Goal: Task Accomplishment & Management: Use online tool/utility

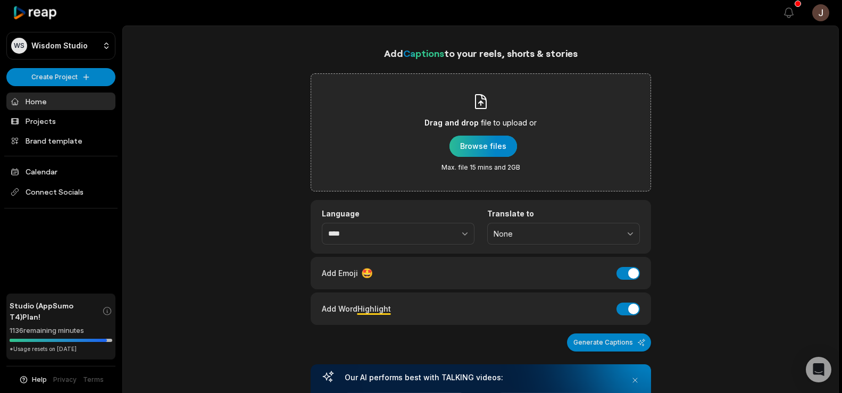
click at [493, 148] on div "button" at bounding box center [484, 146] width 68 height 21
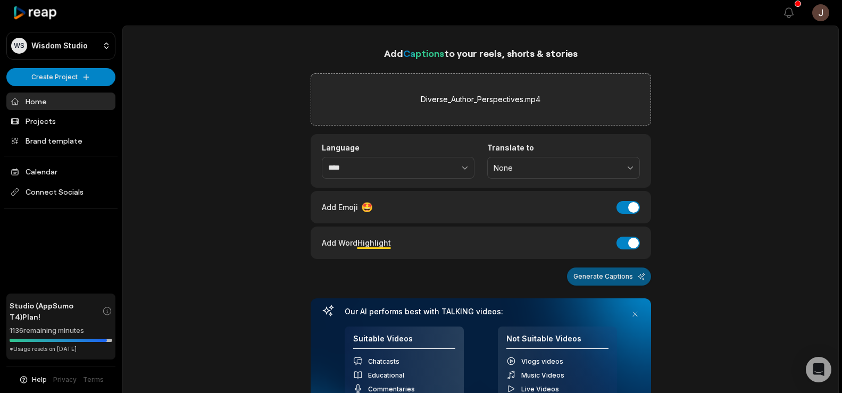
click at [618, 285] on button "Generate Captions" at bounding box center [609, 277] width 84 height 18
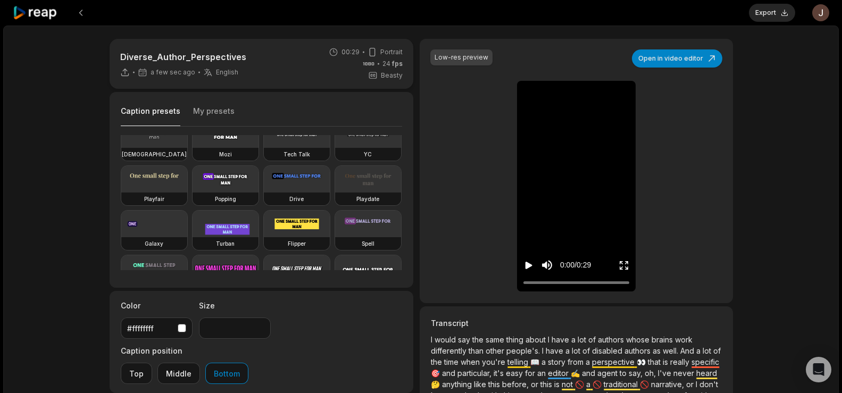
scroll to position [69, 0]
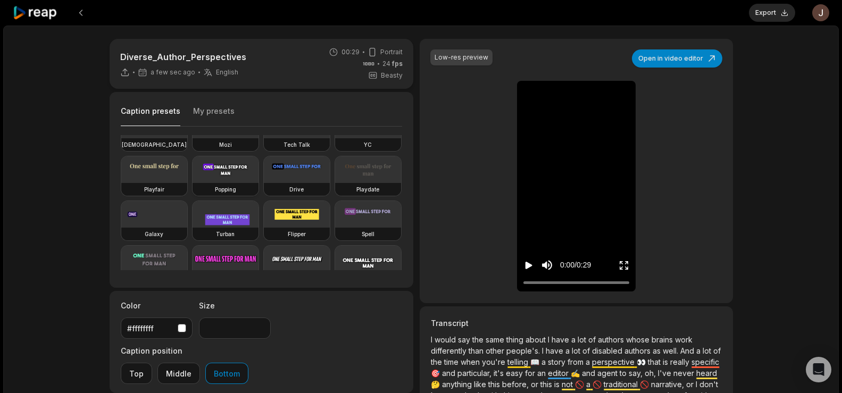
click at [193, 183] on video at bounding box center [226, 169] width 66 height 27
type input "**"
click at [766, 11] on button "Export" at bounding box center [772, 13] width 46 height 18
click at [754, 10] on button "Download" at bounding box center [766, 13] width 57 height 18
click at [76, 10] on button at bounding box center [80, 12] width 19 height 19
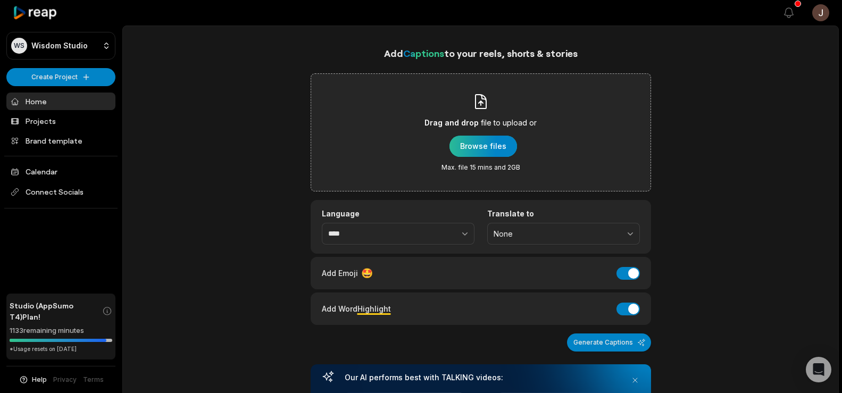
click at [491, 141] on div "button" at bounding box center [484, 146] width 68 height 21
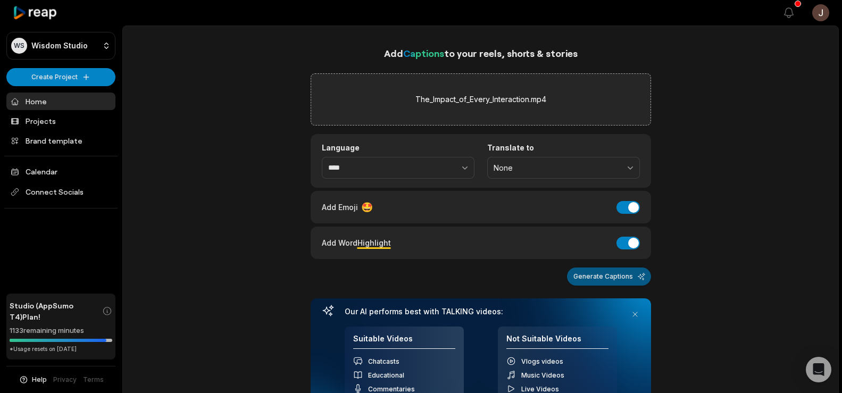
click at [607, 279] on button "Generate Captions" at bounding box center [609, 277] width 84 height 18
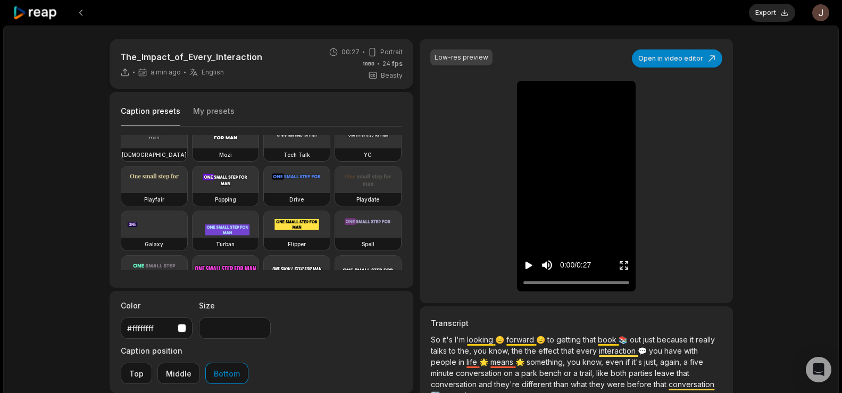
scroll to position [64, 0]
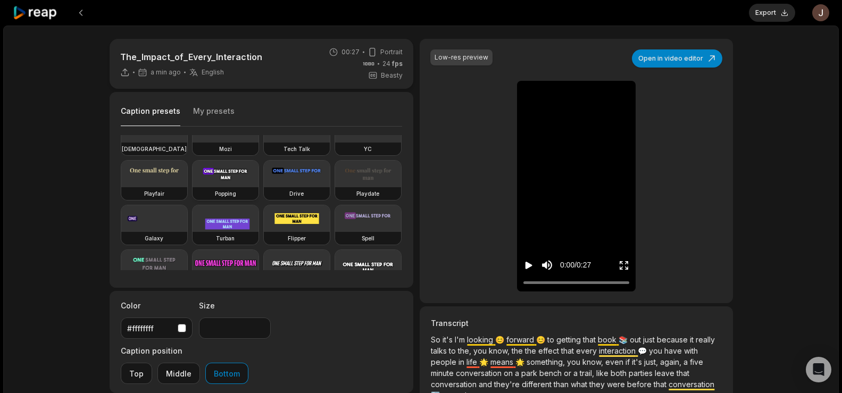
click at [193, 187] on video at bounding box center [226, 174] width 66 height 27
type input "**"
click at [769, 5] on button "Export" at bounding box center [772, 13] width 46 height 18
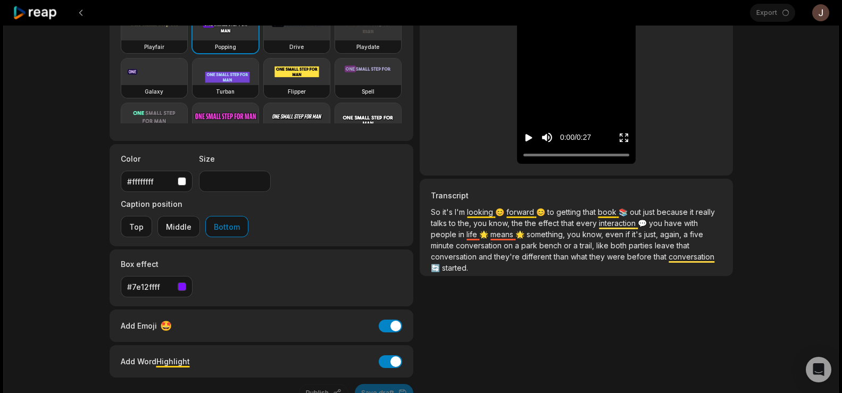
scroll to position [113, 0]
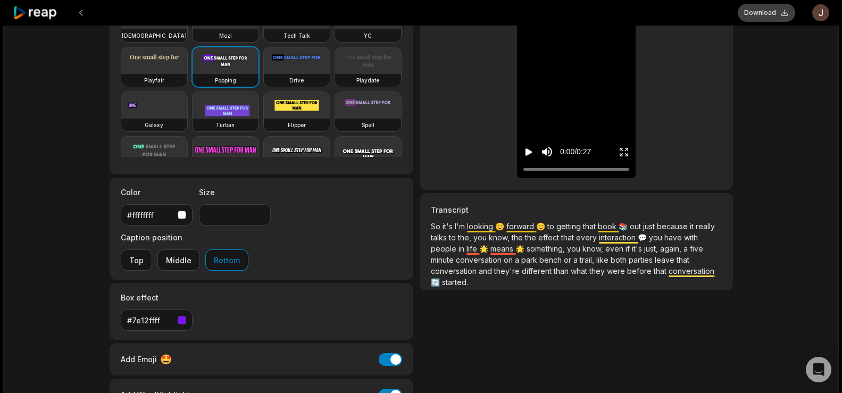
click at [764, 15] on button "Download" at bounding box center [766, 13] width 57 height 18
click at [798, 169] on div "The_Impact_of_Every_Interaction 10 min ago English en 00:27 Portrait 24 fps Bea…" at bounding box center [421, 201] width 836 height 579
click at [78, 10] on button at bounding box center [80, 12] width 19 height 19
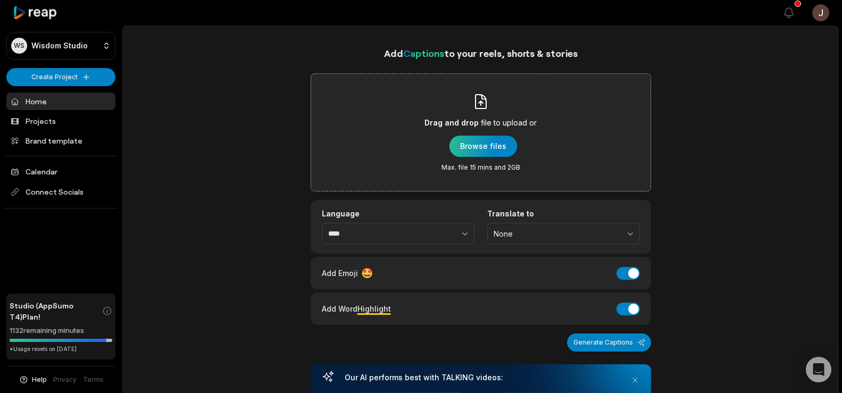
click at [500, 142] on div "button" at bounding box center [484, 146] width 68 height 21
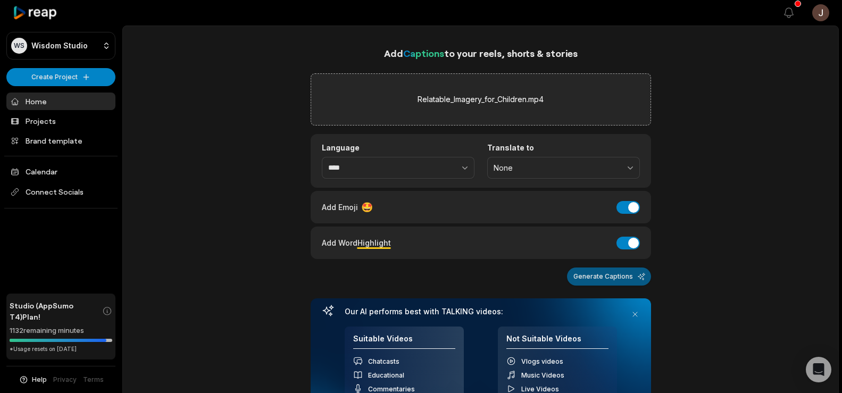
click at [614, 283] on button "Generate Captions" at bounding box center [609, 277] width 84 height 18
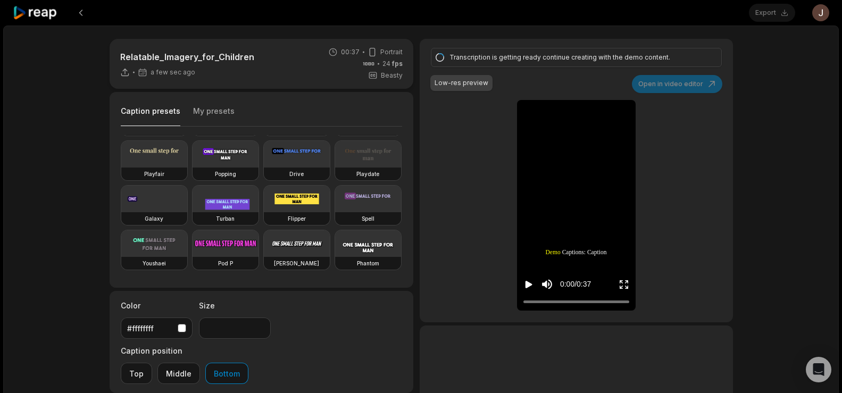
scroll to position [91, 0]
click at [193, 168] on video at bounding box center [226, 154] width 66 height 27
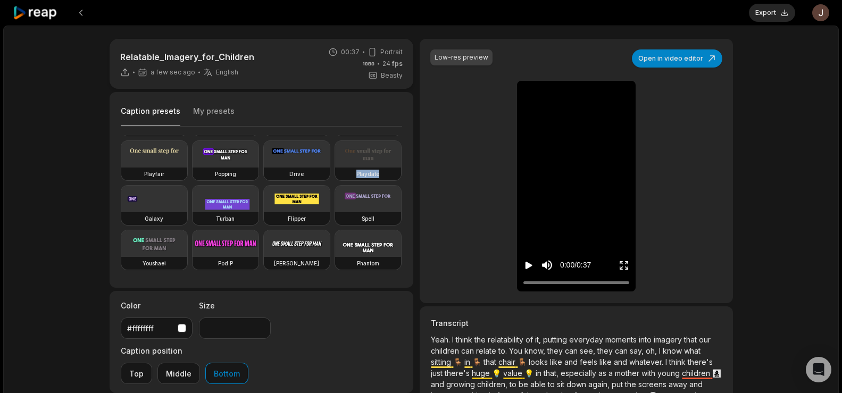
drag, startPoint x: 403, startPoint y: 203, endPoint x: 403, endPoint y: 213, distance: 10.1
click at [403, 213] on div "Caption presets My presets Deep Diver Popline Beasty Pet Zen Mozi Tech Talk YC …" at bounding box center [262, 190] width 304 height 196
click at [193, 180] on div "Popping" at bounding box center [226, 174] width 66 height 13
type input "**"
click at [782, 8] on button "Export" at bounding box center [772, 13] width 46 height 18
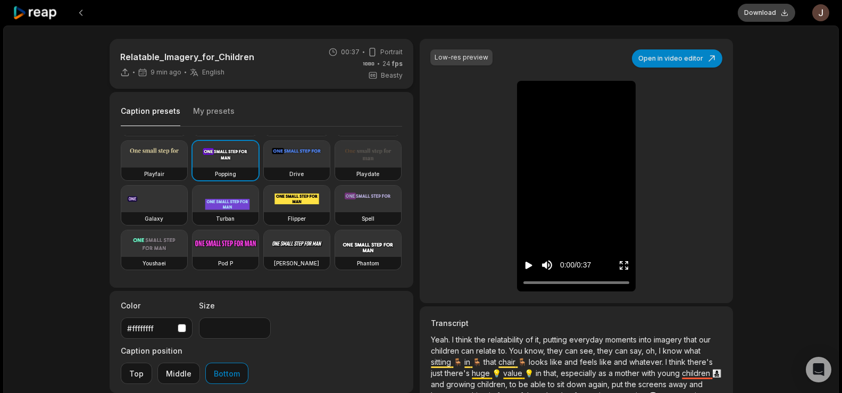
click at [762, 15] on button "Download" at bounding box center [766, 13] width 57 height 18
click at [807, 93] on div "Relatable_Imagery_for_Children 9 min ago English en 00:37 Portrait 24 fps Beast…" at bounding box center [421, 315] width 836 height 579
click at [82, 13] on button at bounding box center [80, 12] width 19 height 19
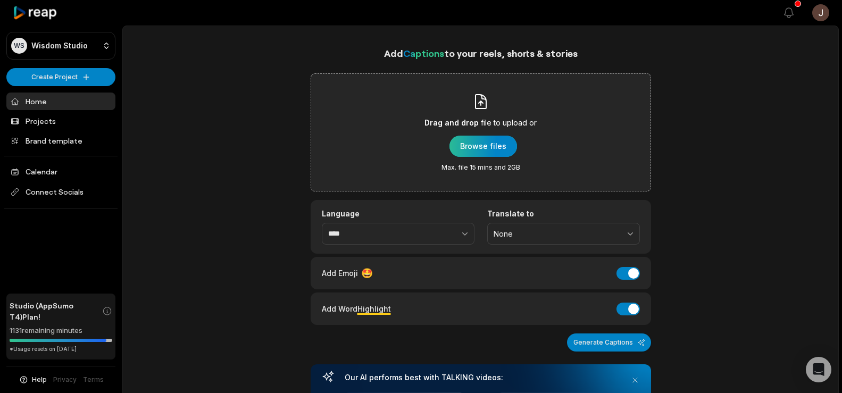
click at [462, 143] on div "button" at bounding box center [484, 146] width 68 height 21
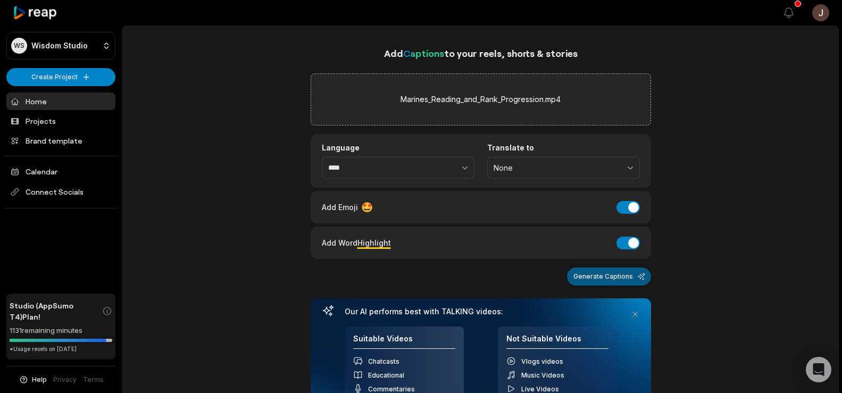
click at [591, 277] on button "Generate Captions" at bounding box center [609, 277] width 84 height 18
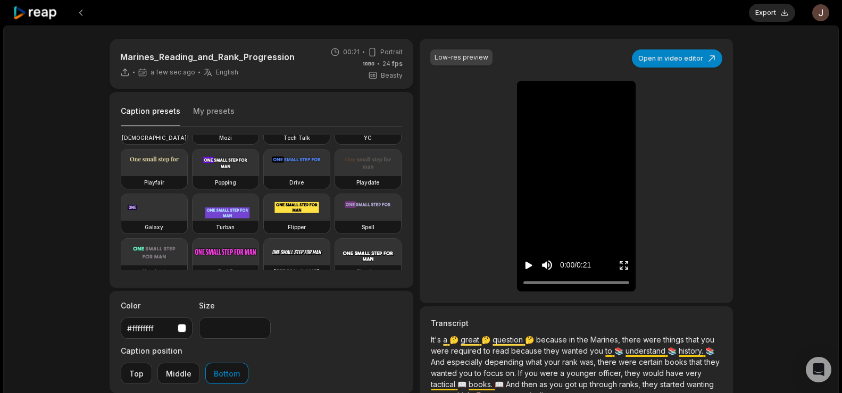
scroll to position [80, 0]
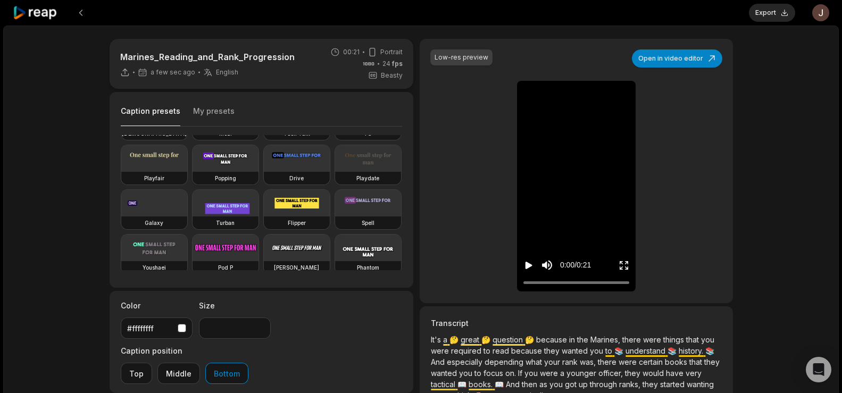
click at [193, 172] on video at bounding box center [226, 158] width 66 height 27
type input "**"
click at [764, 15] on button "Export" at bounding box center [772, 13] width 46 height 18
click at [776, 10] on button "Download" at bounding box center [766, 13] width 57 height 18
click at [765, 72] on div "Marines_Reading_and_Rank_Progression 8 min ago English en 00:21 Portrait 24 fps…" at bounding box center [421, 315] width 836 height 579
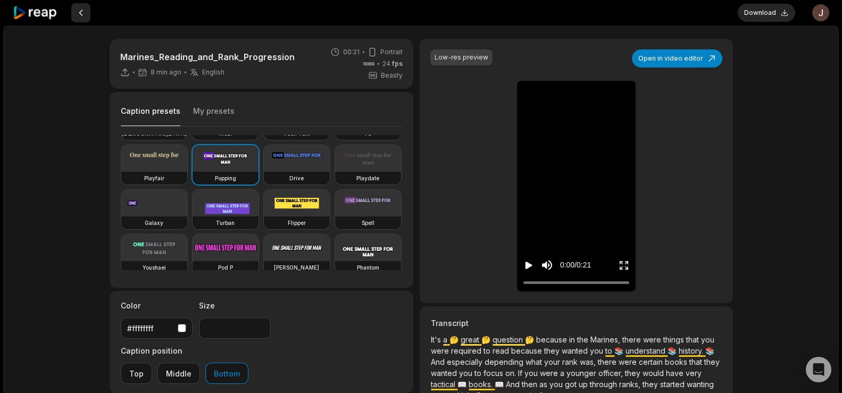
click at [82, 11] on button at bounding box center [80, 12] width 19 height 19
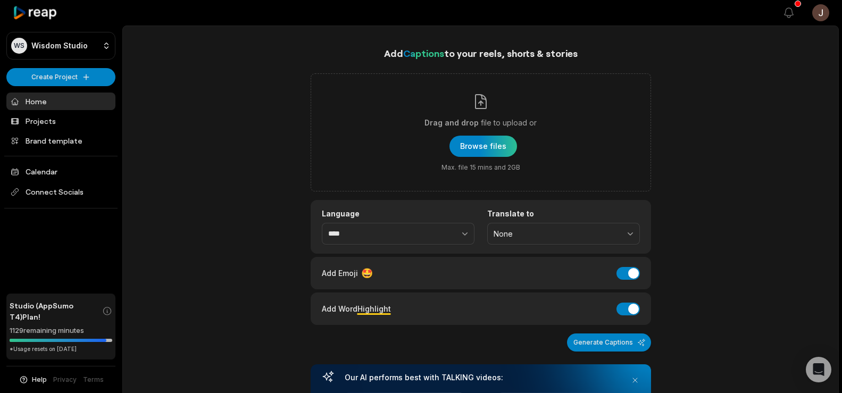
click at [34, 99] on link "Home" at bounding box center [60, 102] width 109 height 18
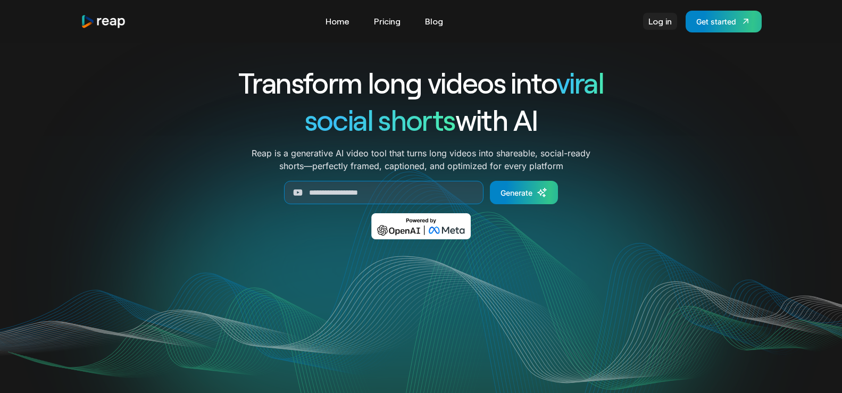
click at [668, 24] on link "Log in" at bounding box center [660, 21] width 34 height 17
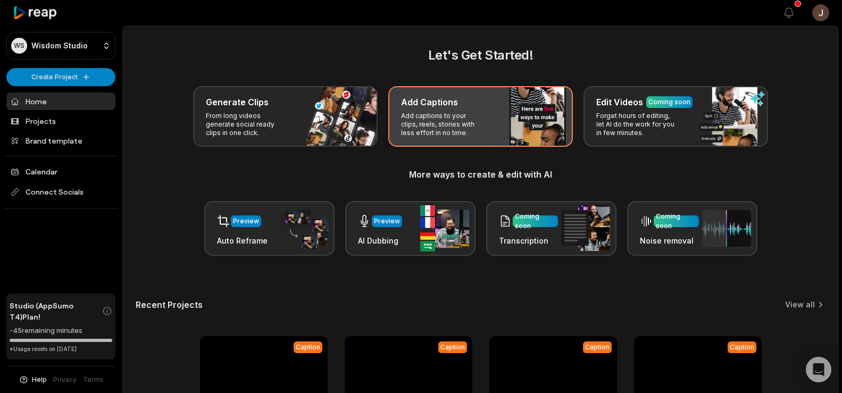
click at [475, 126] on p "Add captions to your clips, reels, stories with less effort in no time." at bounding box center [442, 125] width 82 height 26
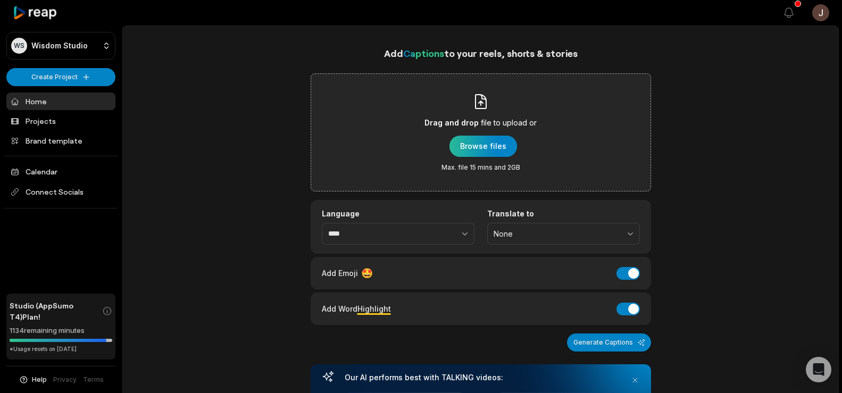
click at [471, 149] on div "button" at bounding box center [484, 146] width 68 height 21
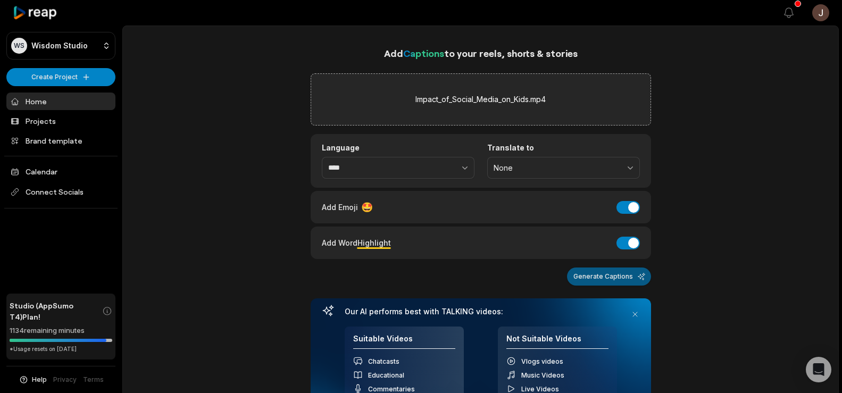
click at [577, 281] on button "Generate Captions" at bounding box center [609, 277] width 84 height 18
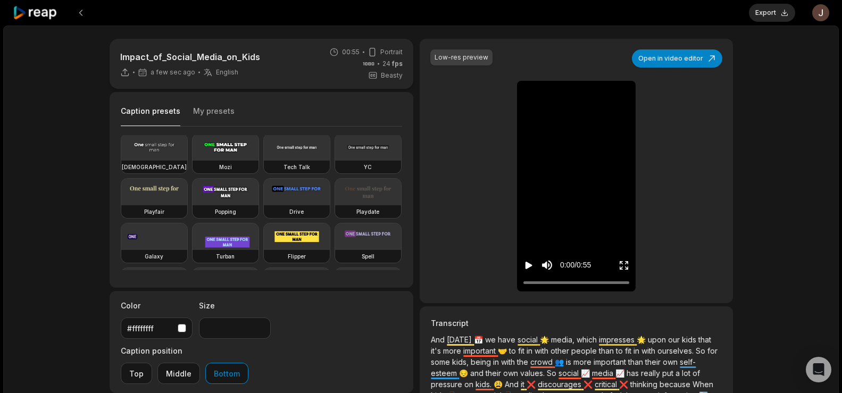
scroll to position [56, 0]
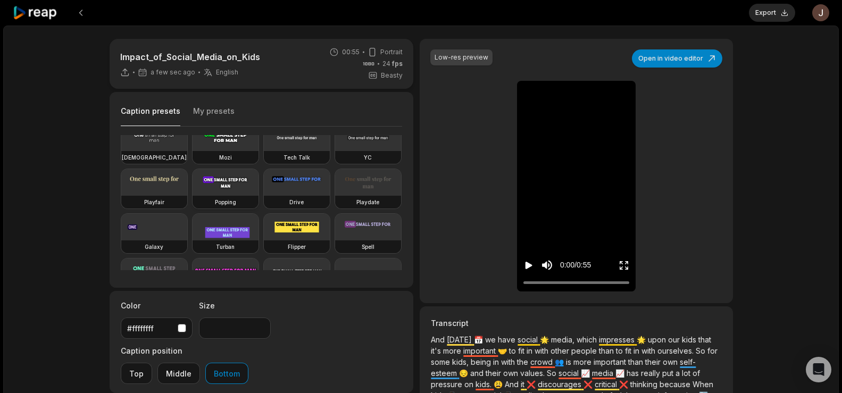
click at [193, 196] on video at bounding box center [226, 182] width 66 height 27
type input "**"
click at [771, 14] on button "Export" at bounding box center [772, 13] width 46 height 18
click at [745, 17] on button "Download" at bounding box center [766, 13] width 57 height 18
click at [78, 10] on button at bounding box center [80, 12] width 19 height 19
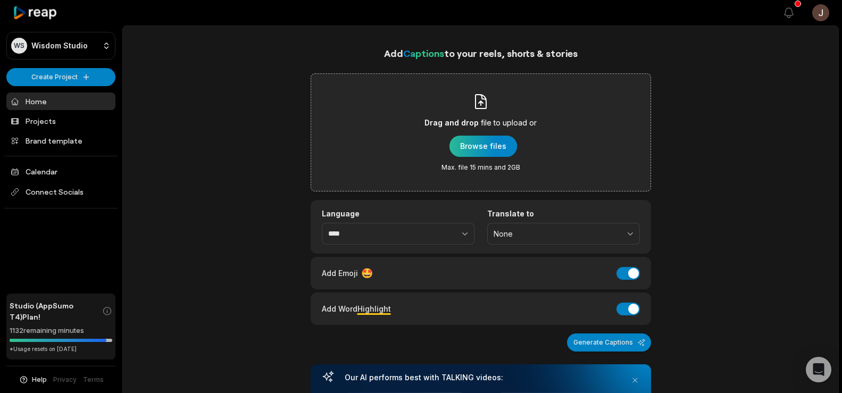
click at [487, 136] on div "button" at bounding box center [484, 146] width 68 height 21
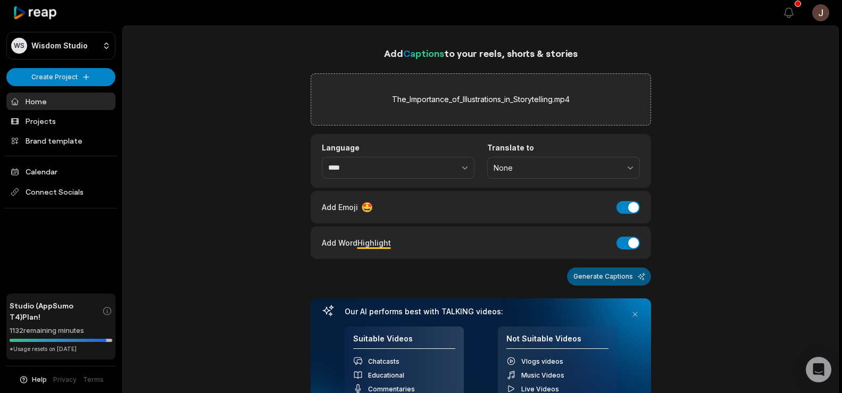
click at [589, 277] on button "Generate Captions" at bounding box center [609, 277] width 84 height 18
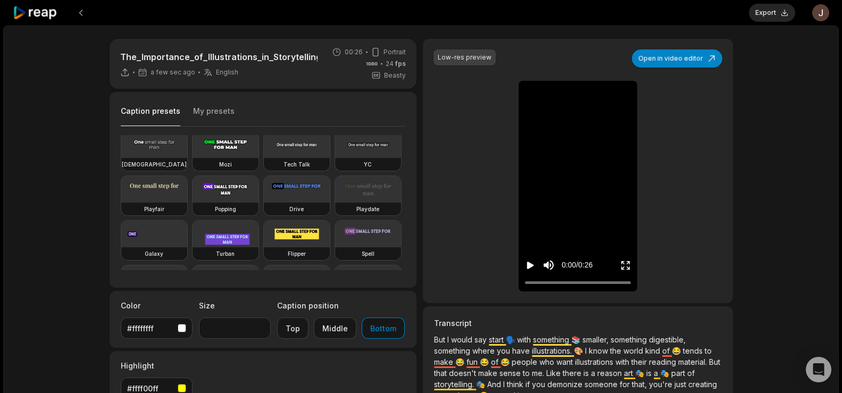
scroll to position [51, 0]
click at [193, 201] on video at bounding box center [226, 188] width 66 height 27
type input "**"
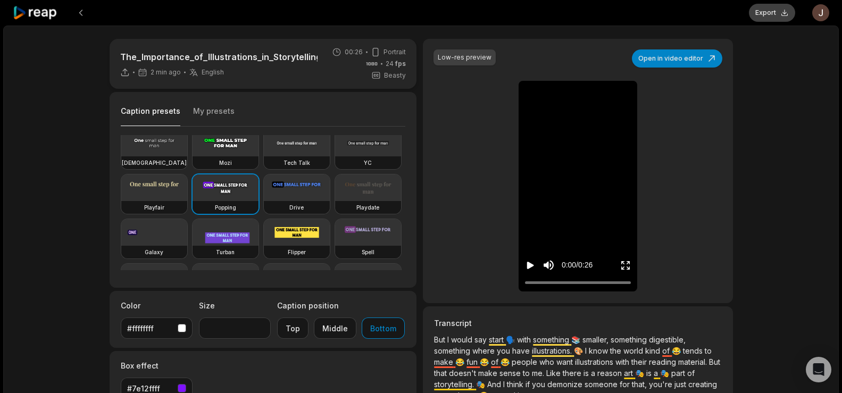
click at [761, 14] on button "Export" at bounding box center [772, 13] width 46 height 18
click at [763, 10] on button "Download" at bounding box center [766, 13] width 57 height 18
click at [80, 11] on button at bounding box center [80, 12] width 19 height 19
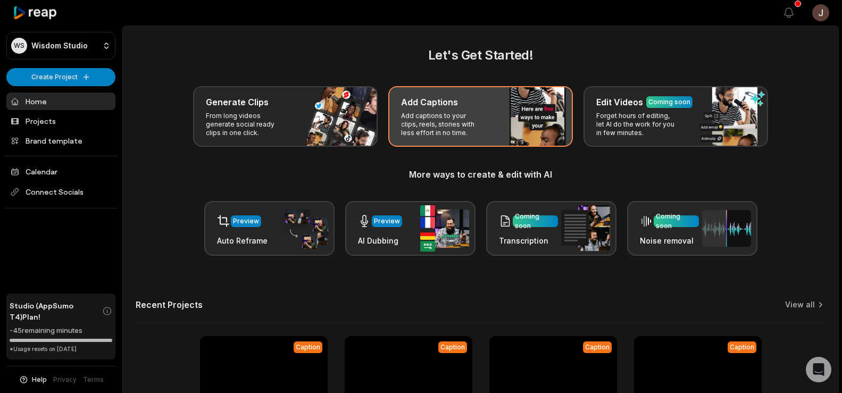
click at [454, 137] on p "Add captions to your clips, reels, stories with less effort in no time." at bounding box center [442, 125] width 82 height 26
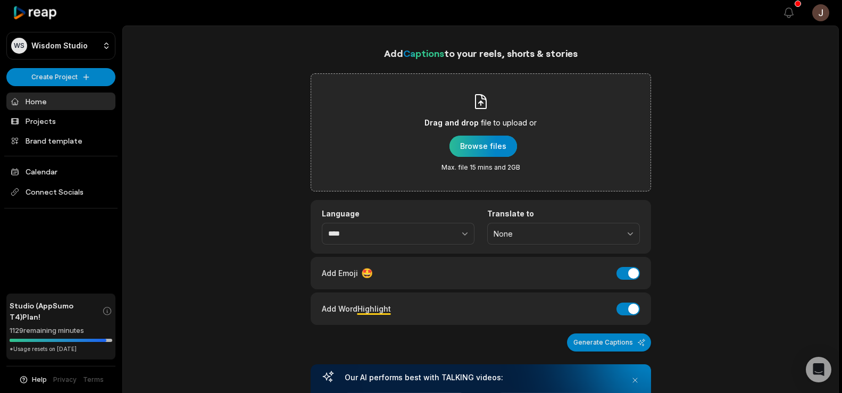
click at [470, 143] on div "button" at bounding box center [484, 146] width 68 height 21
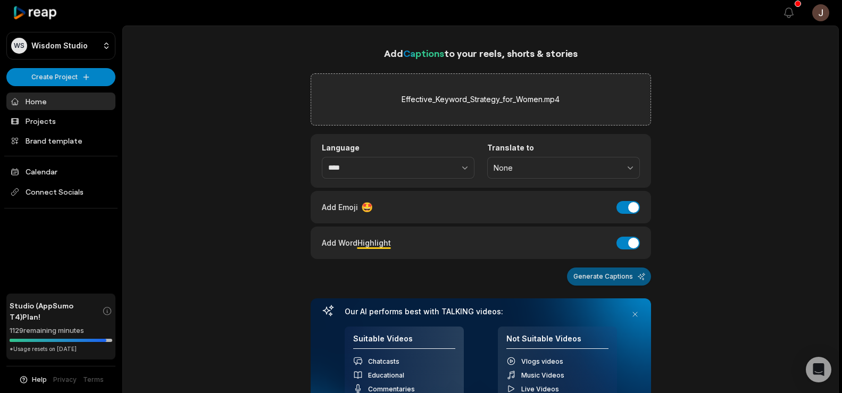
click at [591, 271] on button "Generate Captions" at bounding box center [609, 277] width 84 height 18
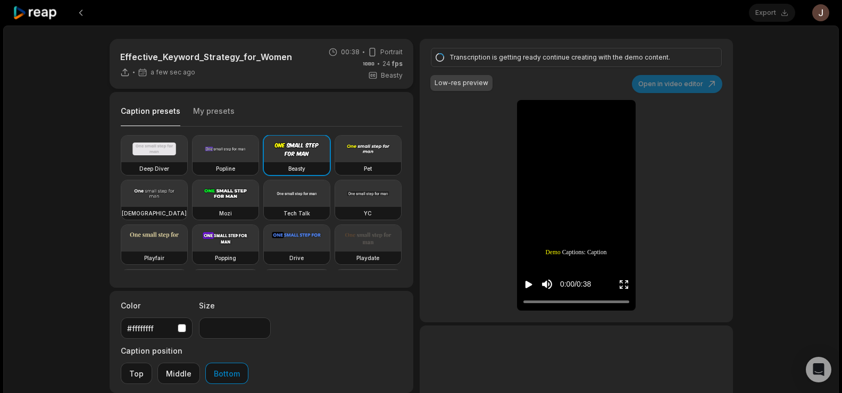
click at [476, 116] on div "Transcription is getting ready continue creating with the demo content. Low-res…" at bounding box center [576, 181] width 313 height 284
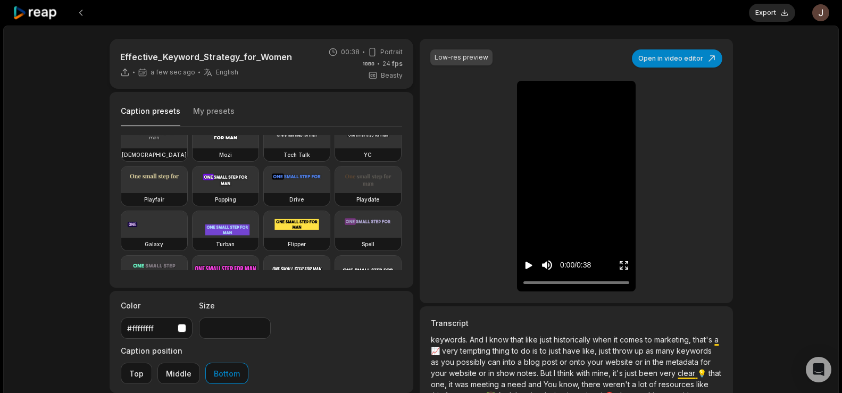
scroll to position [71, 0]
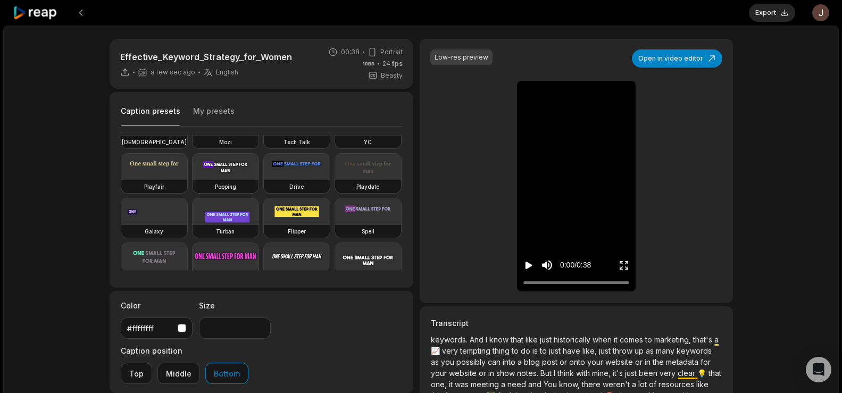
click at [193, 180] on video at bounding box center [226, 167] width 66 height 27
type input "**"
click at [770, 8] on button "Export" at bounding box center [772, 13] width 46 height 18
click at [759, 9] on button "Download" at bounding box center [766, 13] width 57 height 18
click at [794, 88] on div "Effective_Keyword_Strategy_for_Women 11 min ago English en 00:38 Portrait 24 fp…" at bounding box center [421, 315] width 836 height 579
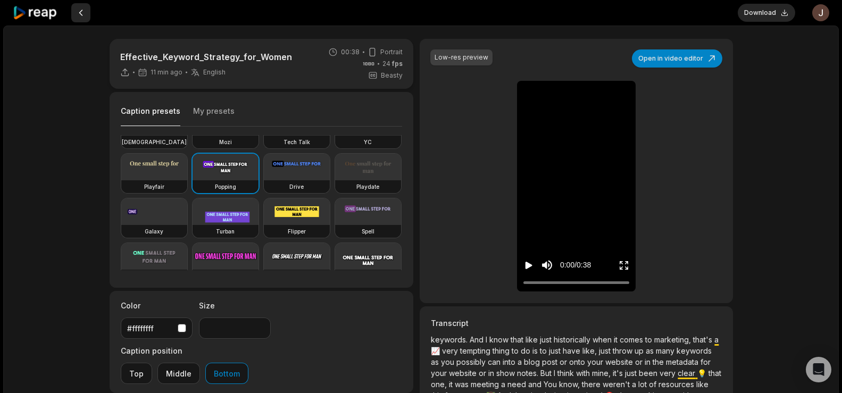
click at [85, 11] on button at bounding box center [80, 12] width 19 height 19
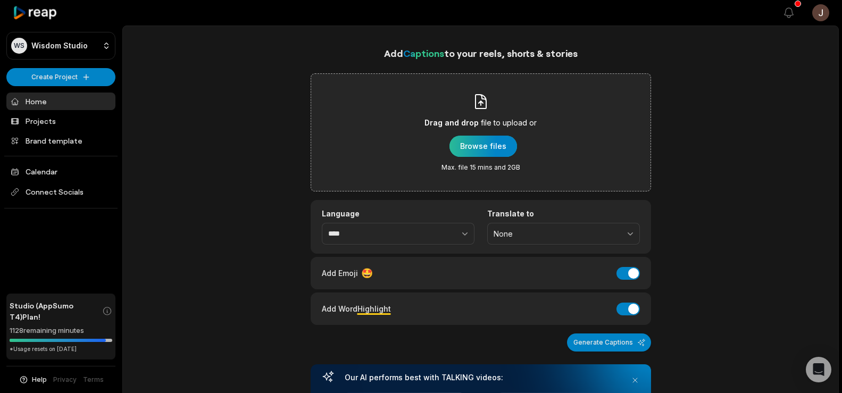
click at [467, 139] on div "button" at bounding box center [484, 146] width 68 height 21
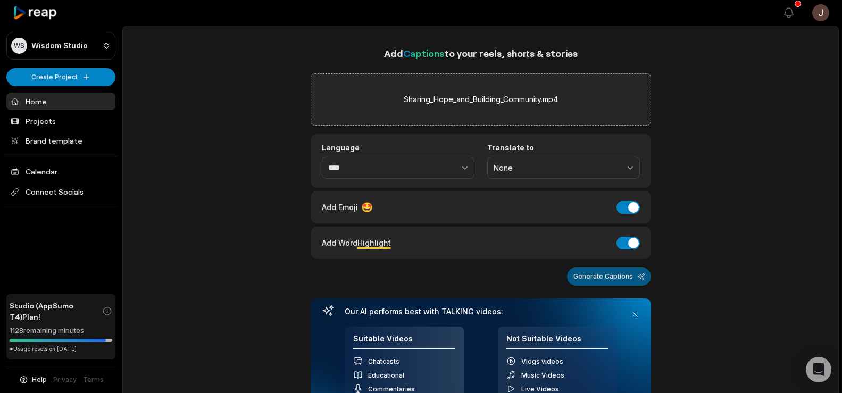
click at [588, 275] on button "Generate Captions" at bounding box center [609, 277] width 84 height 18
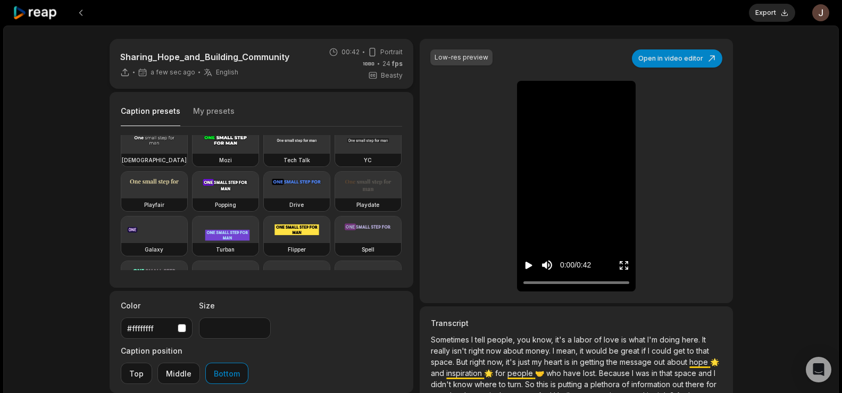
scroll to position [63, 0]
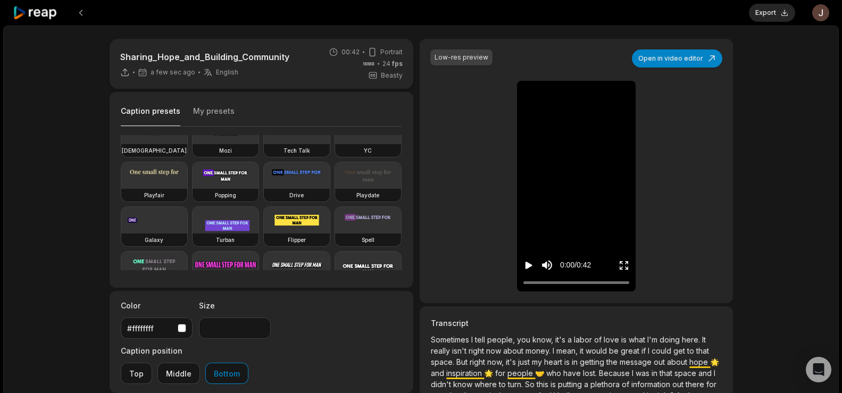
click at [193, 189] on video at bounding box center [226, 175] width 66 height 27
type input "**"
click at [777, 16] on button "Export" at bounding box center [772, 13] width 46 height 18
click at [770, 11] on button "Download" at bounding box center [766, 13] width 57 height 18
click at [802, 64] on div "Sharing_Hope_and_Building_Community 9 min ago English en 00:42 Portrait 24 fps …" at bounding box center [421, 315] width 836 height 579
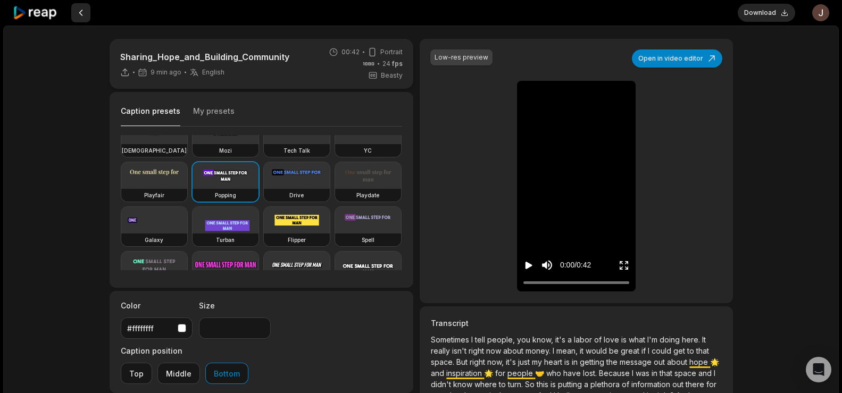
click at [81, 17] on button at bounding box center [80, 12] width 19 height 19
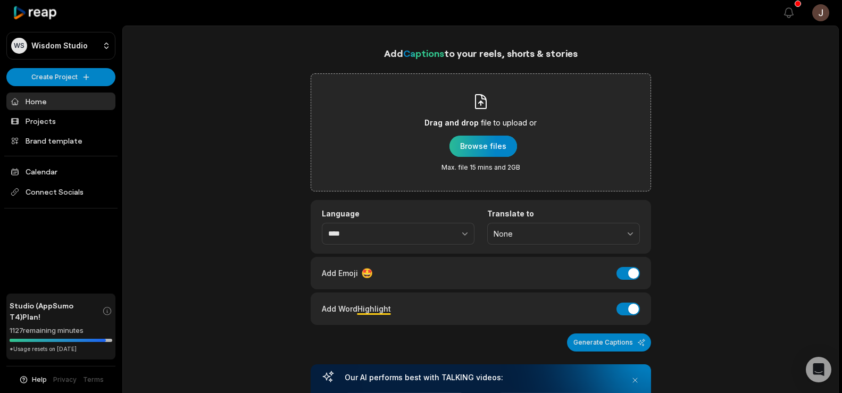
click at [461, 150] on div "button" at bounding box center [484, 146] width 68 height 21
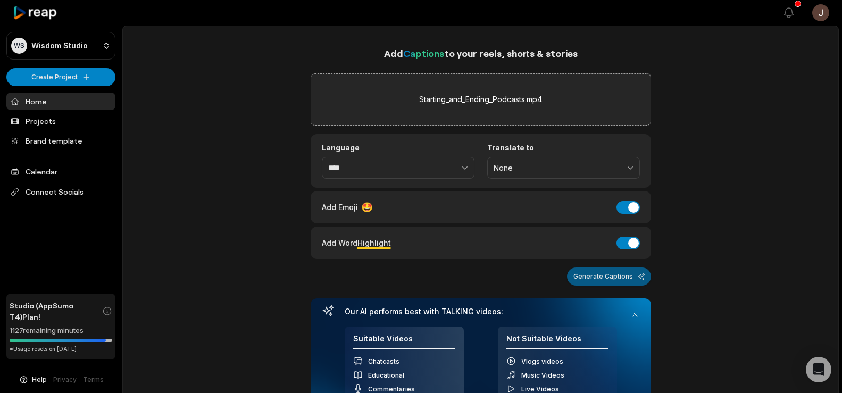
click at [588, 285] on button "Generate Captions" at bounding box center [609, 277] width 84 height 18
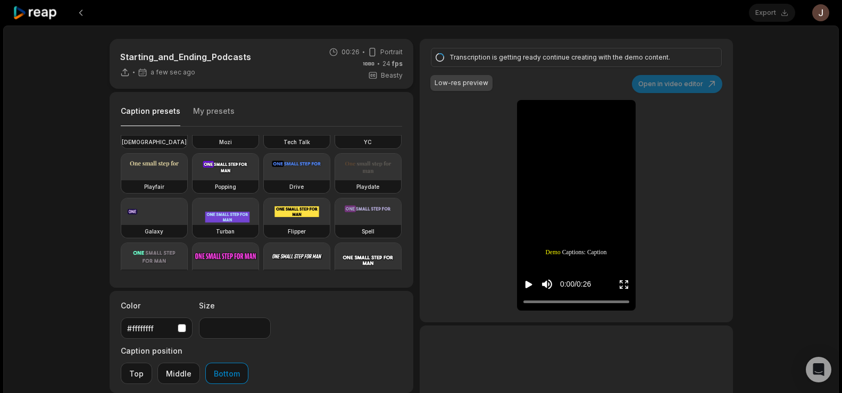
scroll to position [86, 0]
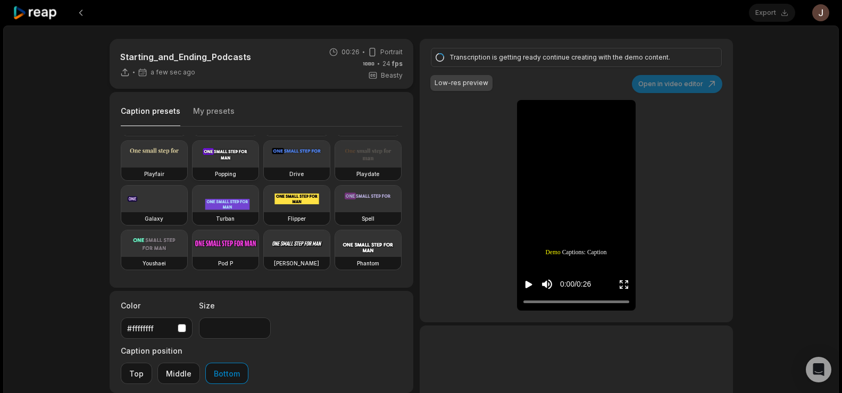
click at [193, 168] on video at bounding box center [226, 154] width 66 height 27
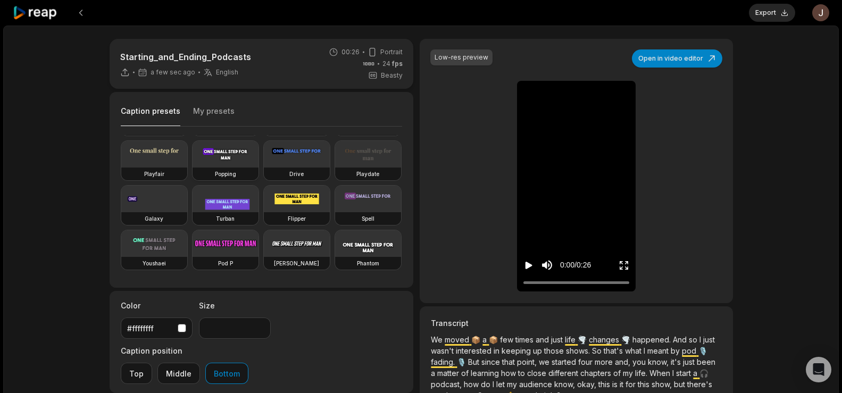
click at [193, 168] on video at bounding box center [226, 154] width 66 height 27
type input "**"
click at [772, 7] on button "Export" at bounding box center [772, 13] width 46 height 18
click at [751, 9] on button "Download" at bounding box center [766, 13] width 57 height 18
